Goal: Information Seeking & Learning: Learn about a topic

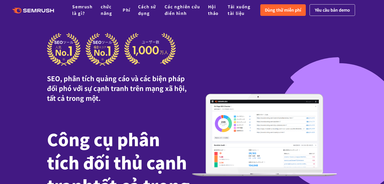
click at [236, 55] on div "SEO, phân tích quảng cáo và các biện pháp đối phó với sự cạnh tranh trên mạng x…" at bounding box center [192, 135] width 290 height 205
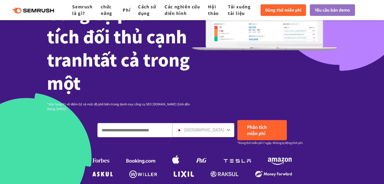
scroll to position [151, 0]
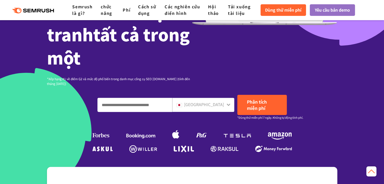
click at [168, 109] on input "Nhập tên miền, từ khóa hoặc URL" at bounding box center [135, 105] width 74 height 14
type input "**********"
click at [228, 106] on icon at bounding box center [229, 105] width 4 height 2
click at [219, 105] on font "[GEOGRAPHIC_DATA]" at bounding box center [204, 104] width 40 height 6
click at [214, 105] on font "[GEOGRAPHIC_DATA]" at bounding box center [204, 104] width 40 height 6
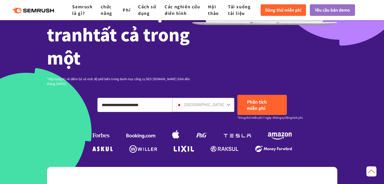
click at [206, 106] on font "[GEOGRAPHIC_DATA]" at bounding box center [204, 104] width 40 height 6
click at [206, 105] on font "[GEOGRAPHIC_DATA]" at bounding box center [204, 104] width 40 height 6
click at [215, 105] on font "[GEOGRAPHIC_DATA]" at bounding box center [204, 104] width 40 height 6
click at [228, 105] on icon at bounding box center [229, 105] width 4 height 2
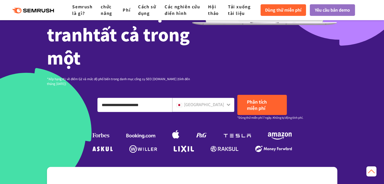
click at [227, 105] on icon at bounding box center [228, 105] width 4 height 4
click at [296, 10] on font "Dùng thử miễn phí" at bounding box center [283, 10] width 36 height 6
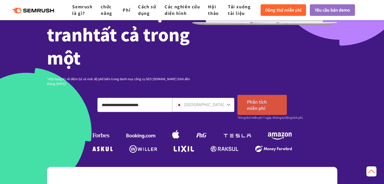
click at [262, 107] on font "Phân tích miễn phí" at bounding box center [257, 105] width 20 height 13
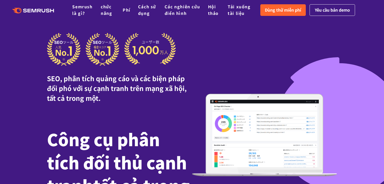
scroll to position [101, 0]
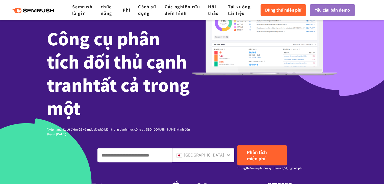
click at [229, 155] on icon at bounding box center [228, 155] width 4 height 4
click at [229, 156] on icon at bounding box center [228, 155] width 4 height 4
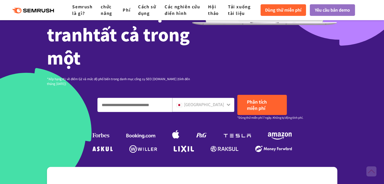
scroll to position [177, 0]
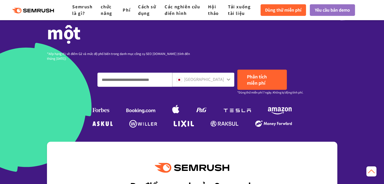
click at [215, 77] on font "[GEOGRAPHIC_DATA]" at bounding box center [204, 79] width 40 height 6
click at [164, 79] on input "Nhập tên miền, từ khóa hoặc URL" at bounding box center [135, 80] width 74 height 14
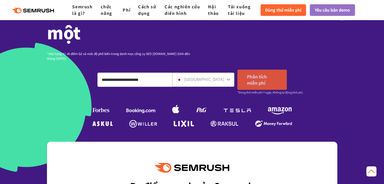
type input "**********"
click at [258, 78] on font "Phân tích miễn phí" at bounding box center [257, 79] width 20 height 13
click at [261, 82] on font "Phân tích miễn phí" at bounding box center [257, 79] width 20 height 13
